Goal: Transaction & Acquisition: Subscribe to service/newsletter

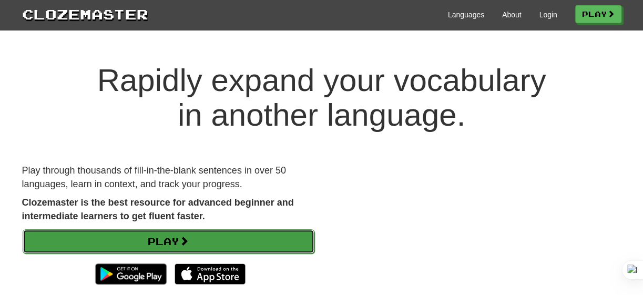
click at [189, 243] on span at bounding box center [183, 240] width 9 height 9
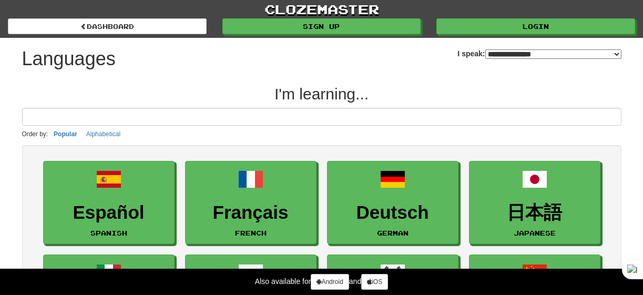
select select "*******"
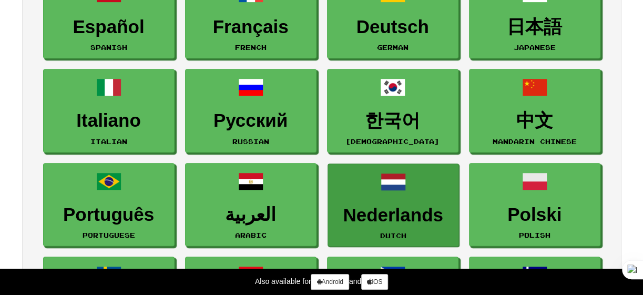
scroll to position [193, 0]
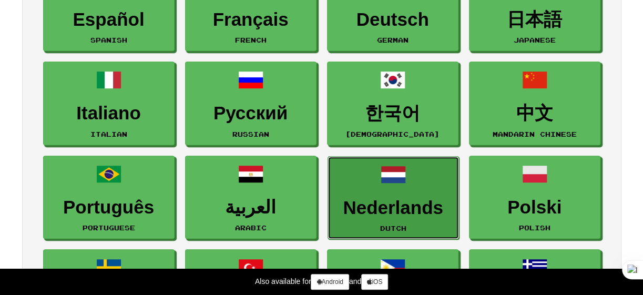
click at [393, 173] on span at bounding box center [393, 174] width 25 height 25
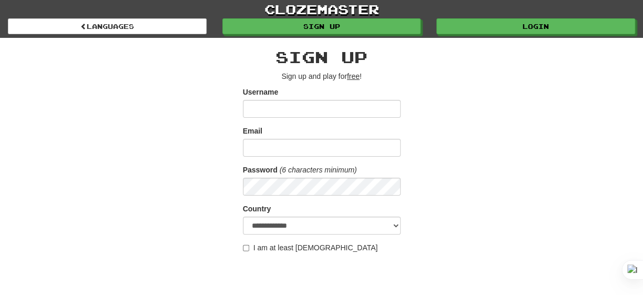
click at [350, 105] on input "Username" at bounding box center [322, 109] width 158 height 18
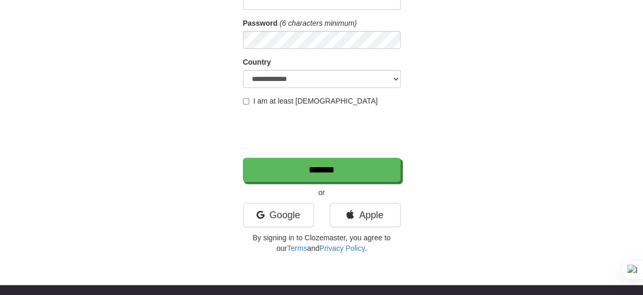
scroll to position [147, 0]
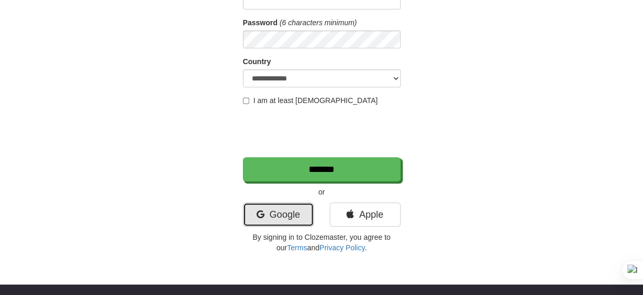
click at [294, 211] on link "Google" at bounding box center [278, 214] width 71 height 24
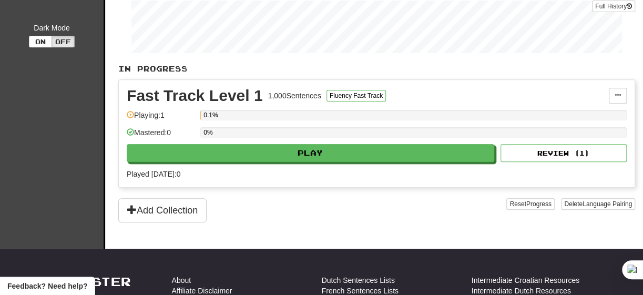
scroll to position [13, 0]
